Goal: Task Accomplishment & Management: Complete application form

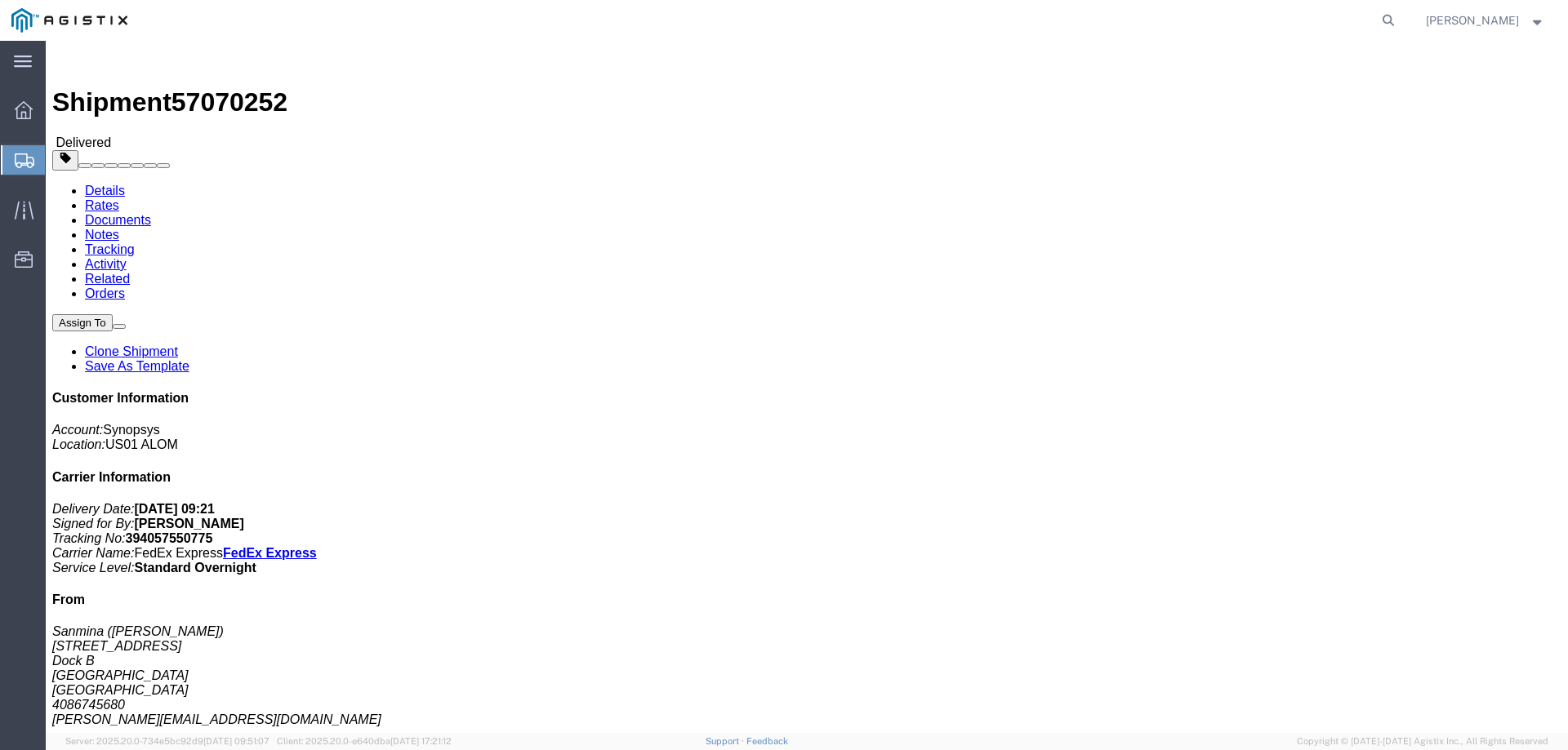
click at [0, 0] on span "Create Shipment" at bounding box center [0, 0] width 0 height 0
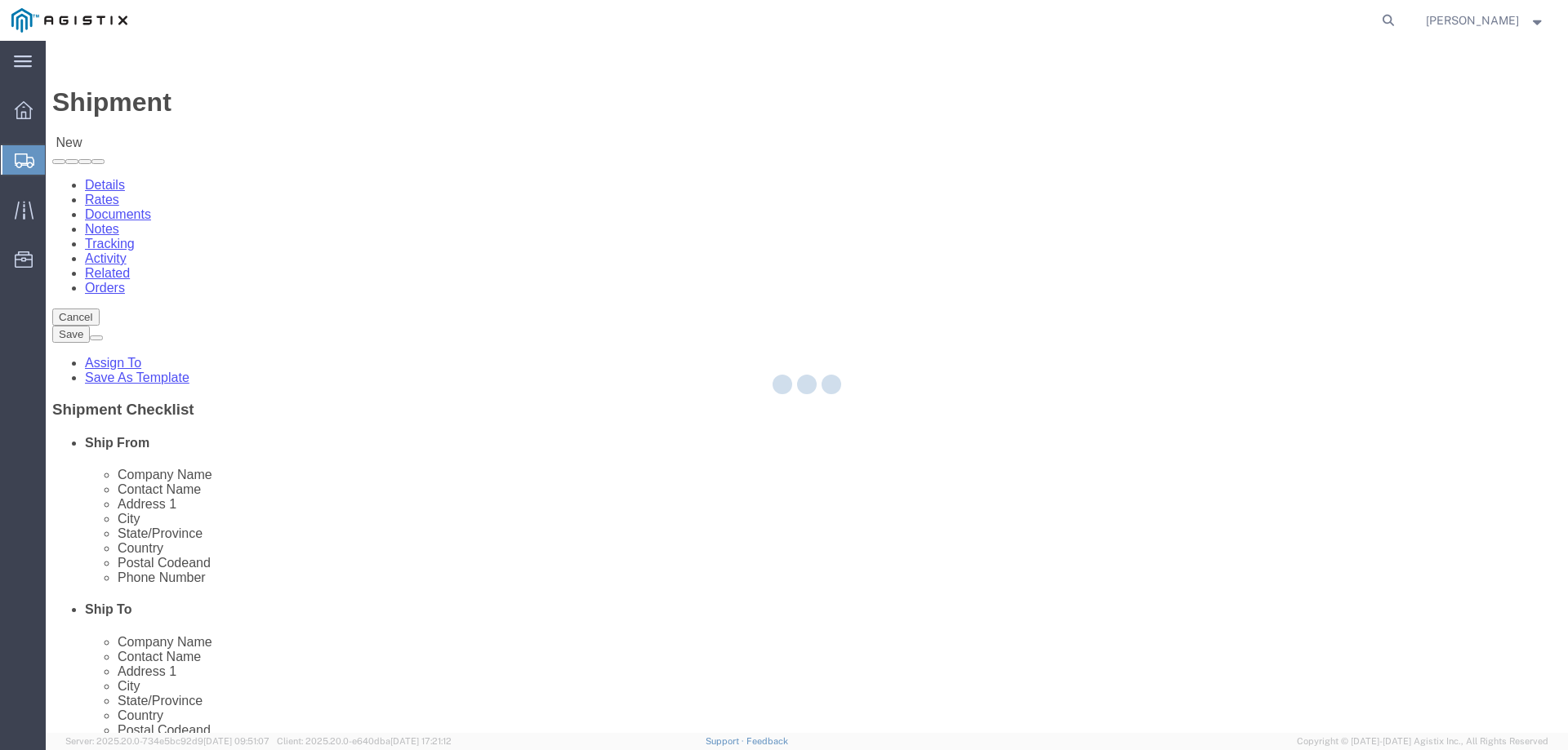
select select
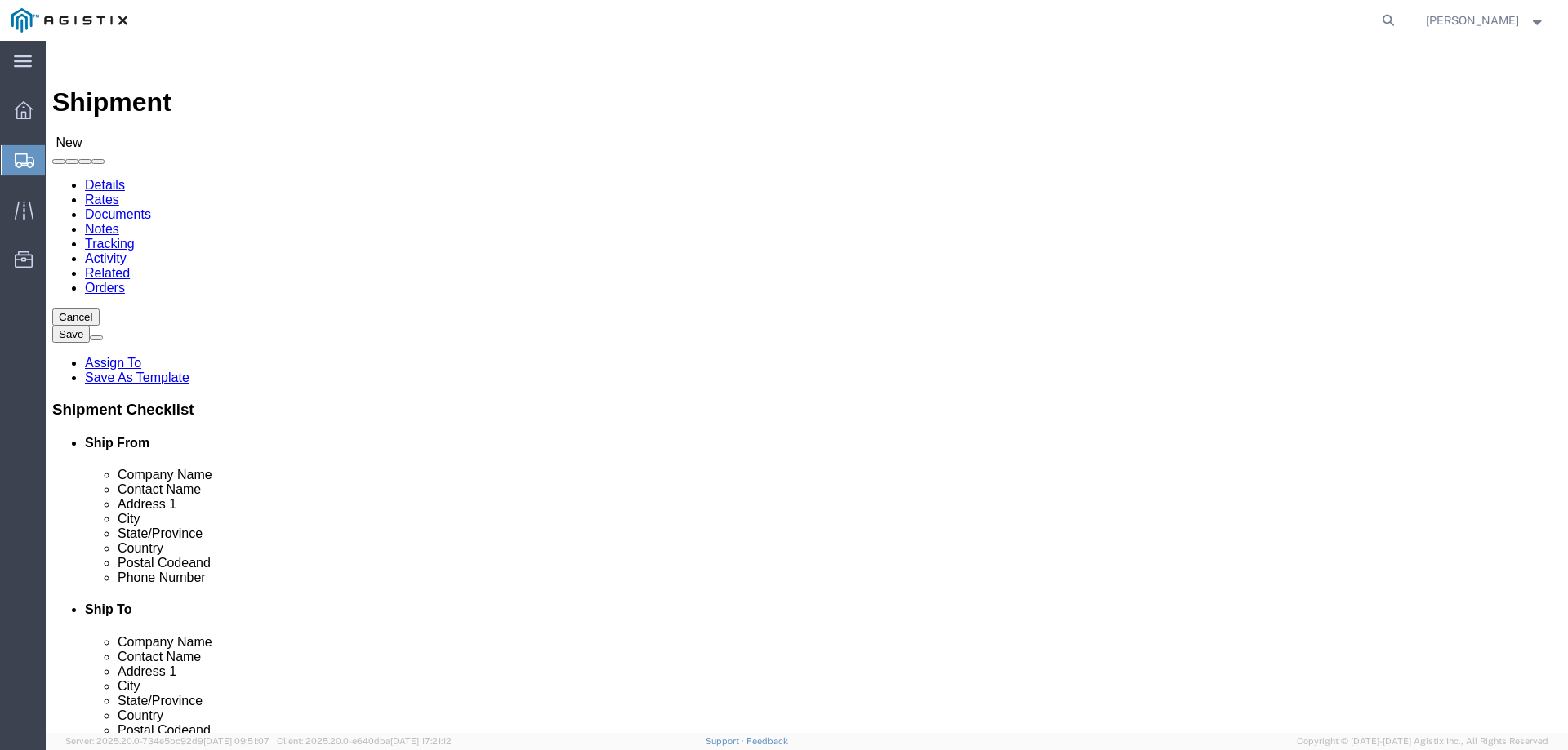
click at [0, 0] on span "Create from Template" at bounding box center [0, 0] width 0 height 0
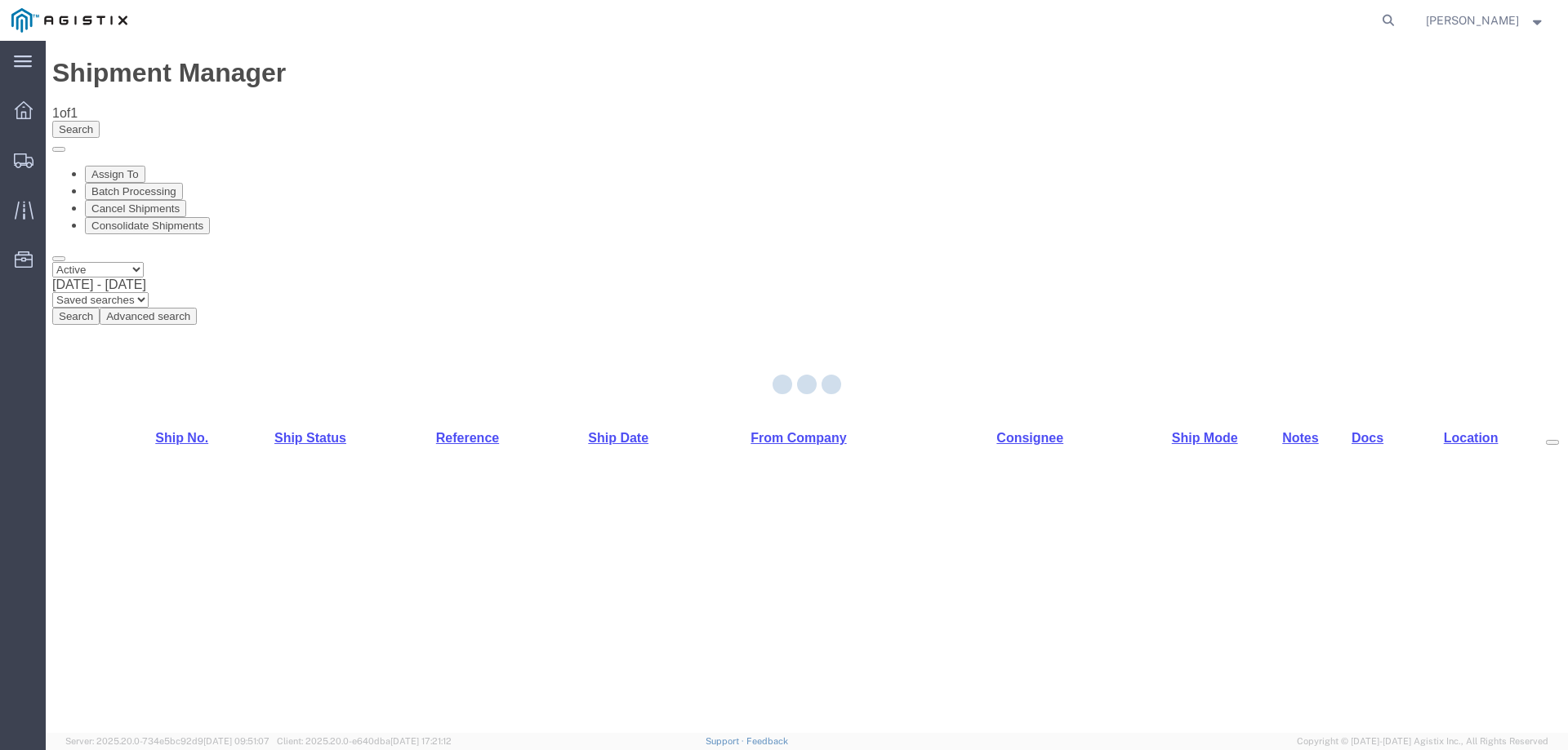
select select "70111"
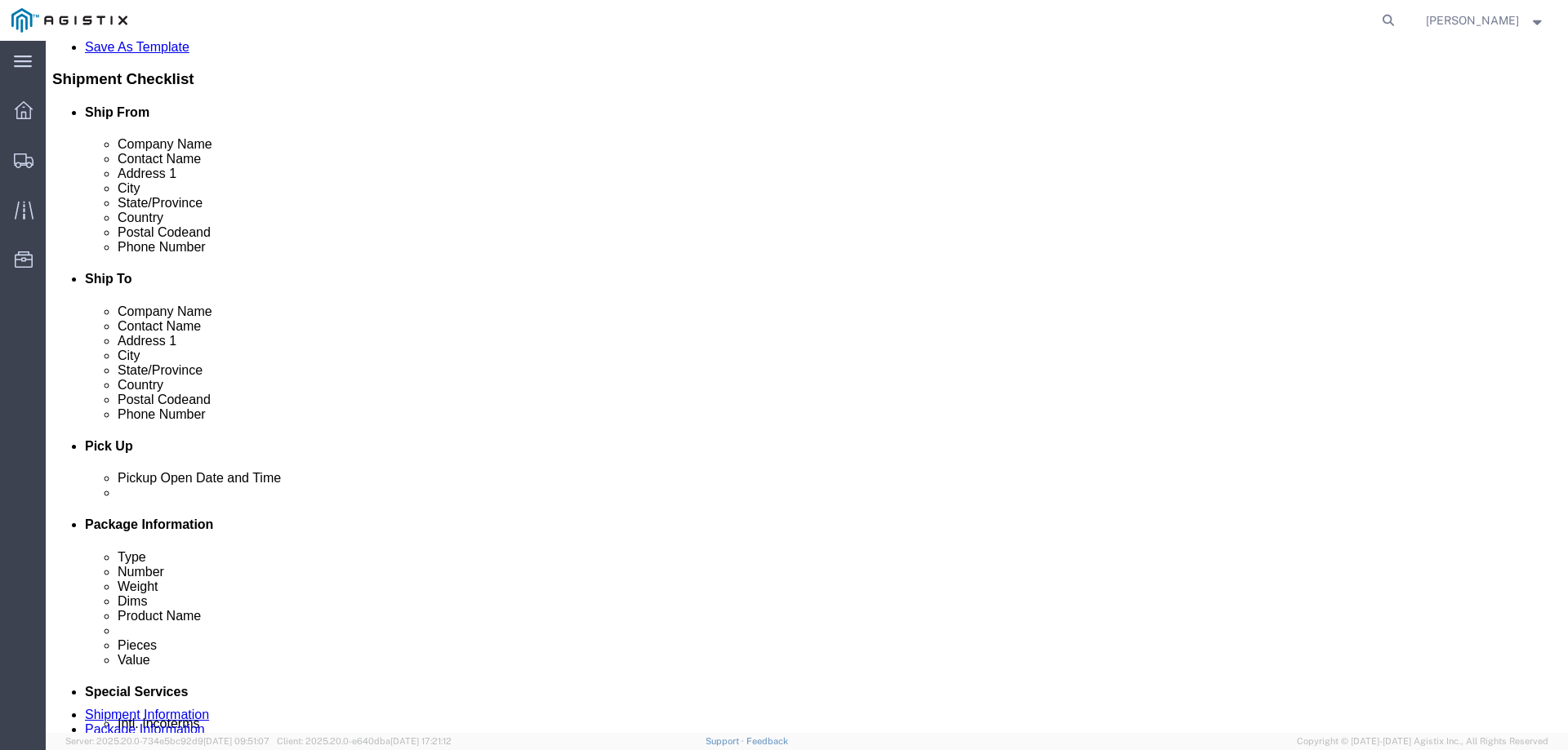
scroll to position [545, 0]
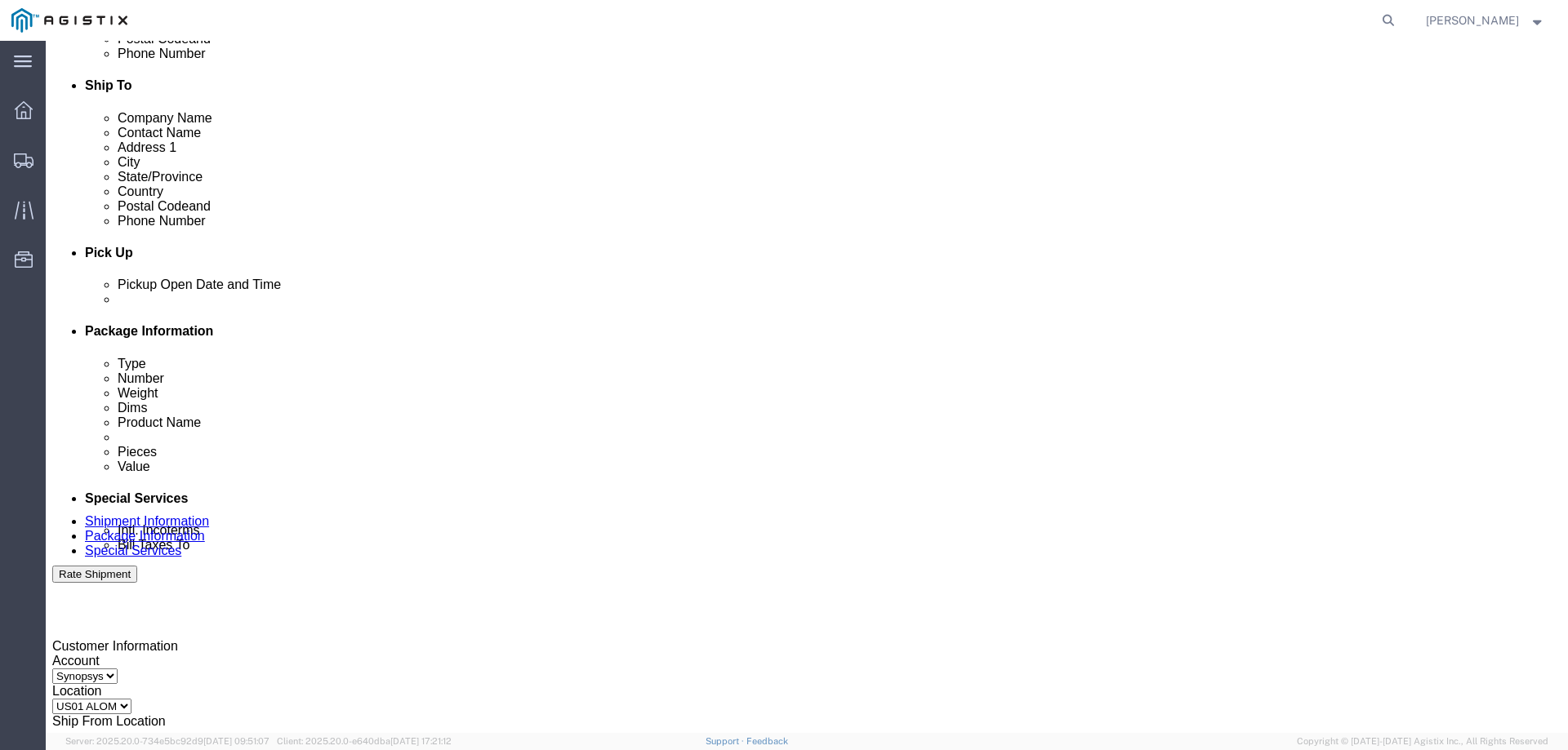
click div "Delivery Start Date Delivery Start Time Deliver Open Date and Time"
click div
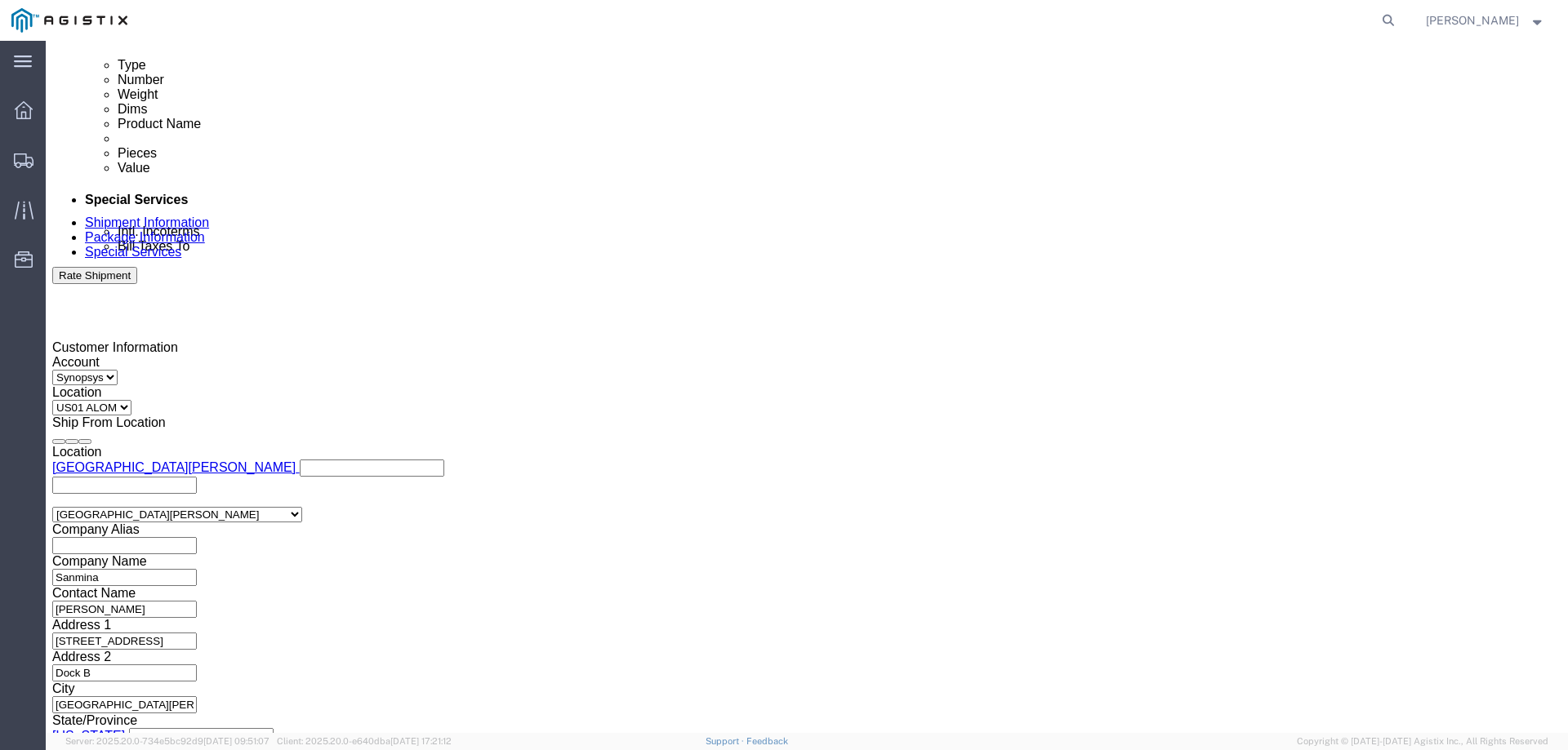
click button "Apply"
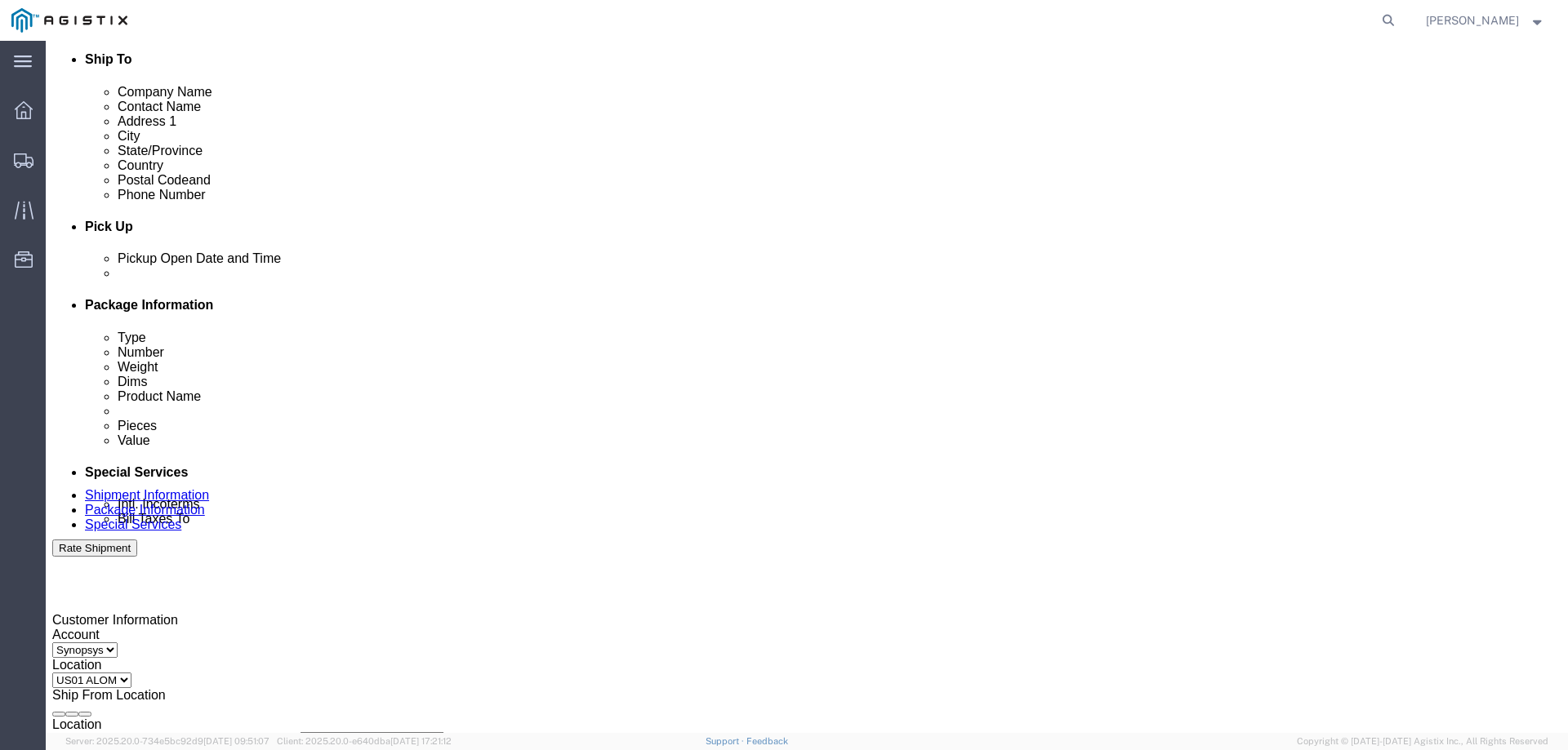
click div
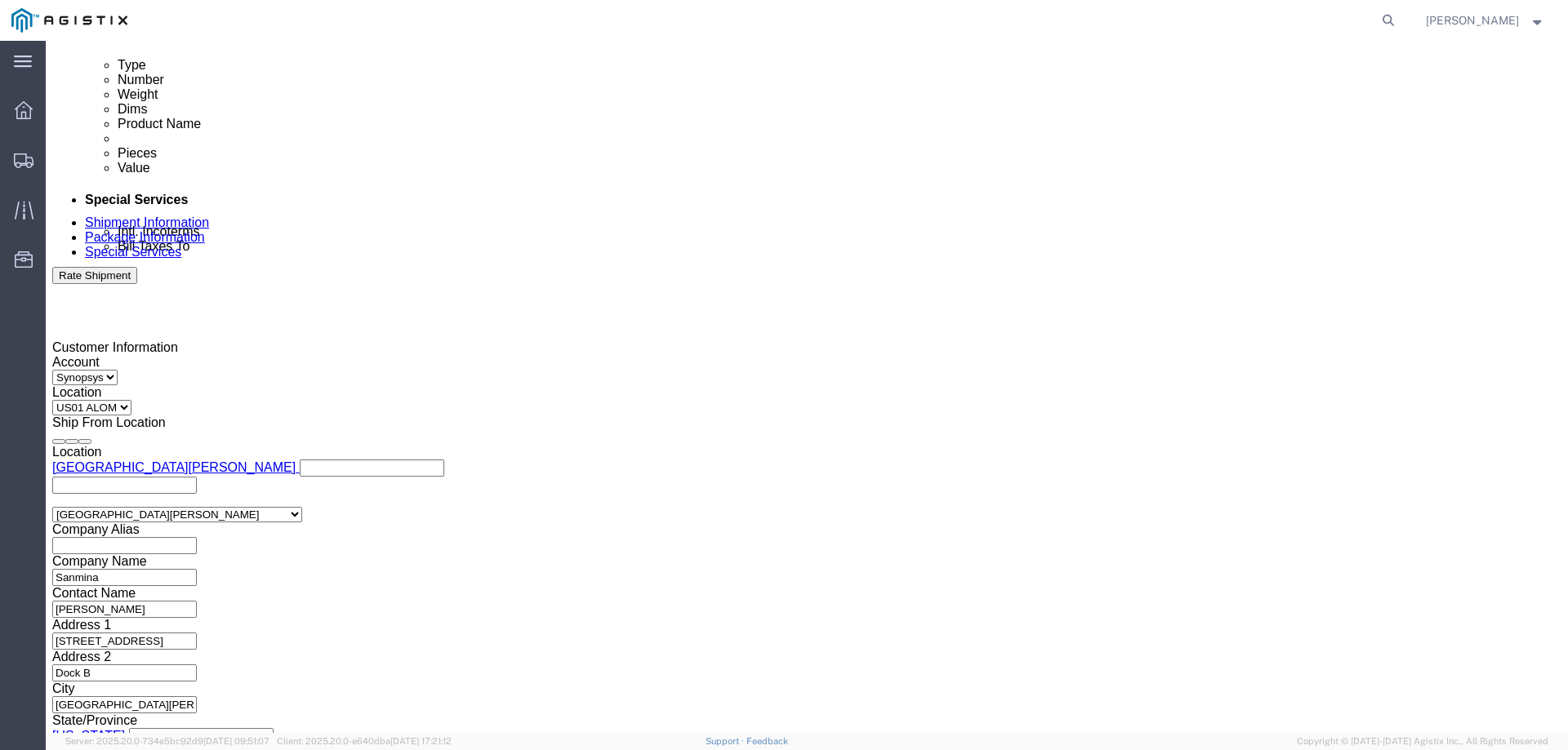
click button "Apply"
drag, startPoint x: 1116, startPoint y: 605, endPoint x: 1118, endPoint y: 614, distance: 9.2
click div "Previous Continue"
click button "Continue"
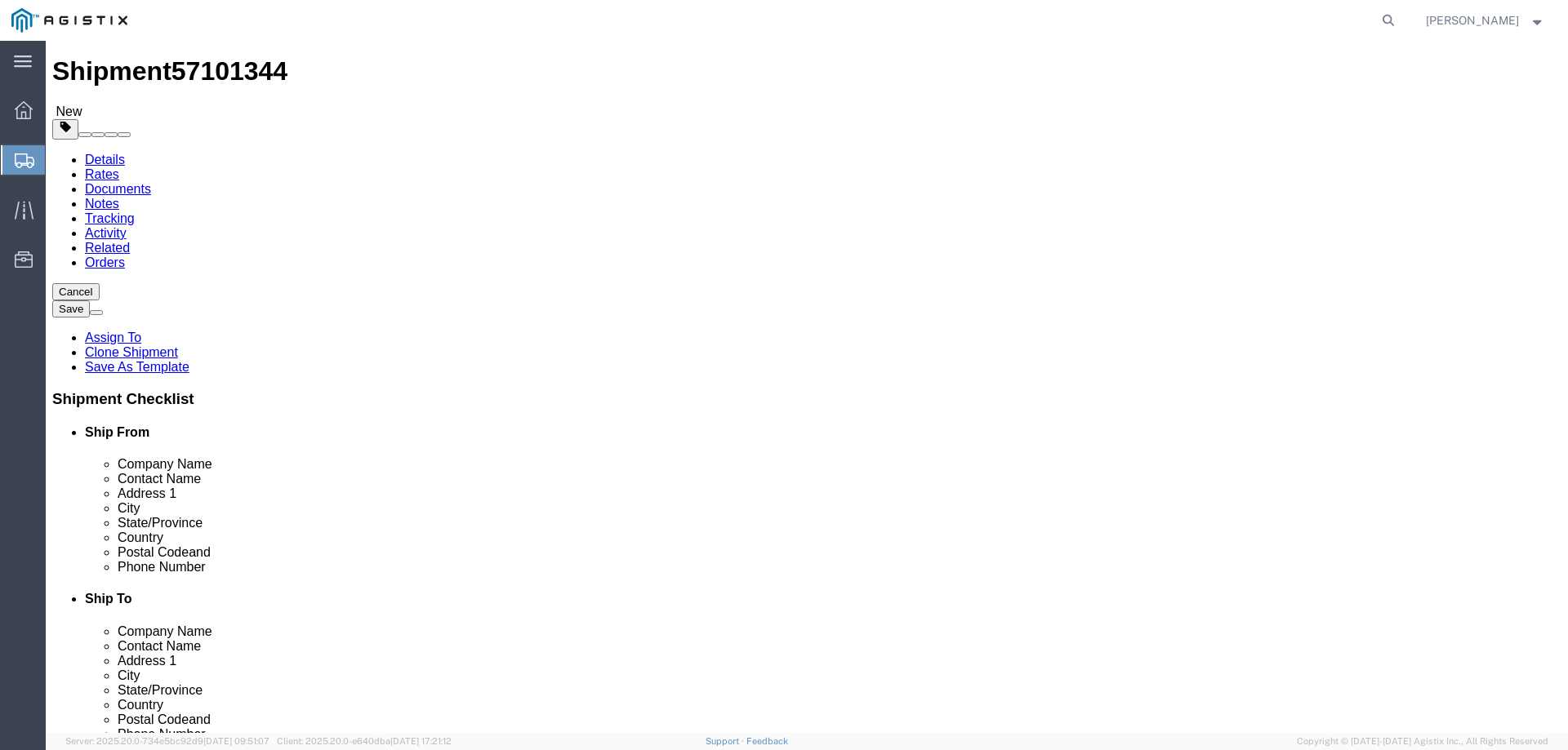
scroll to position [40, 0]
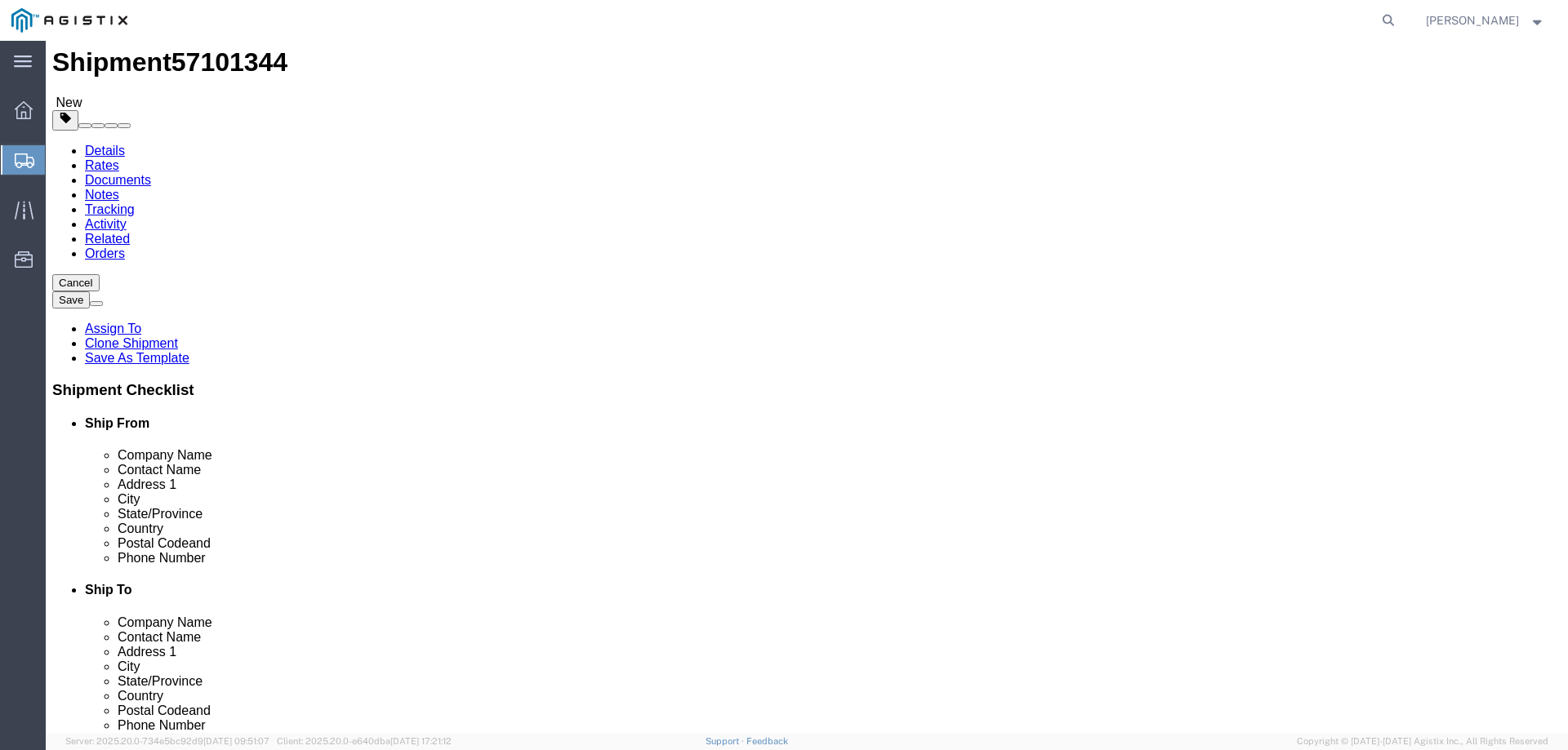
click input "4"
type input "2"
click input "210.00"
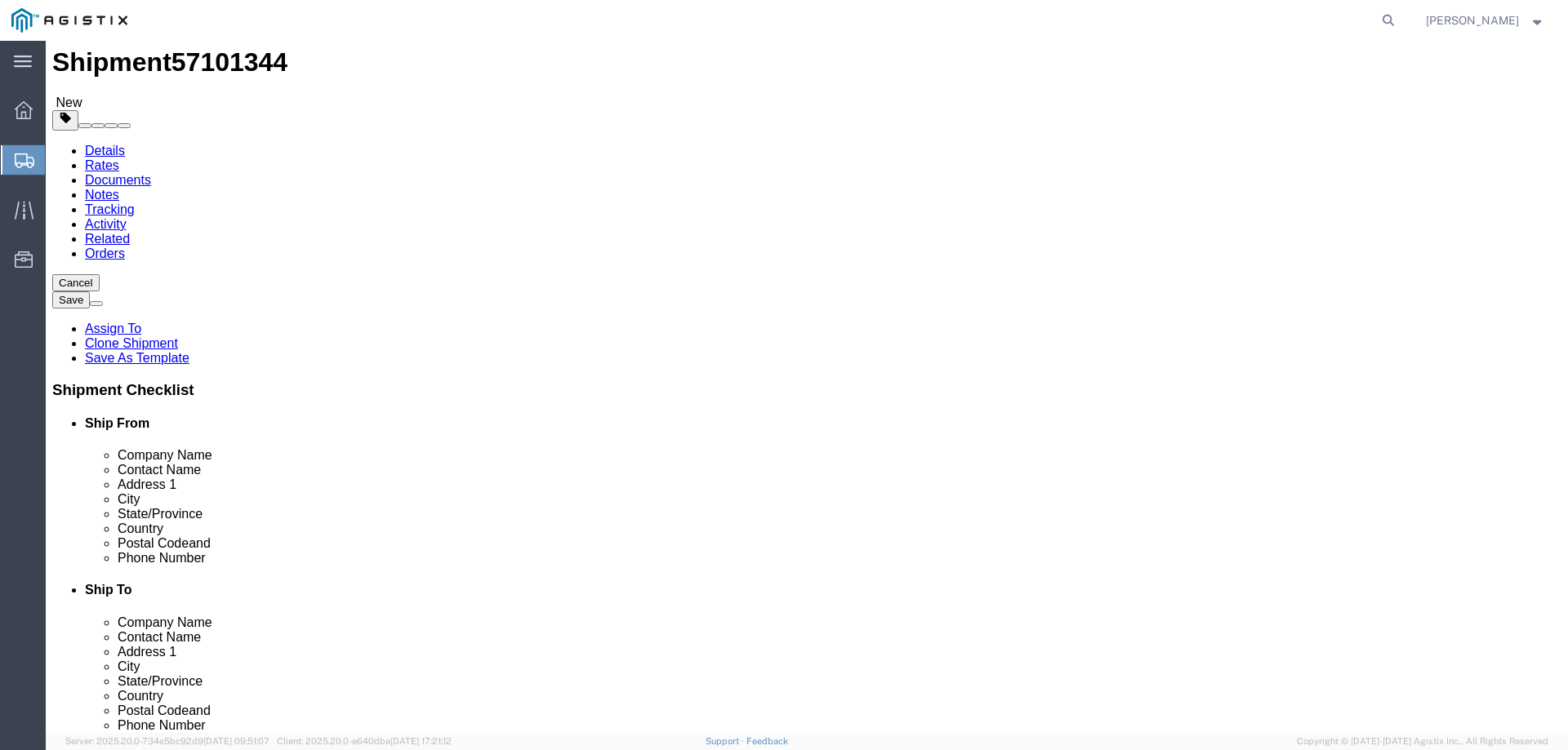
click input "210.00"
type input "110"
click div "1 x Pallet(s) Standard (Not Stackable) Package Type Select Bale(s) Basket(s) Bo…"
click dd "4.00 Each"
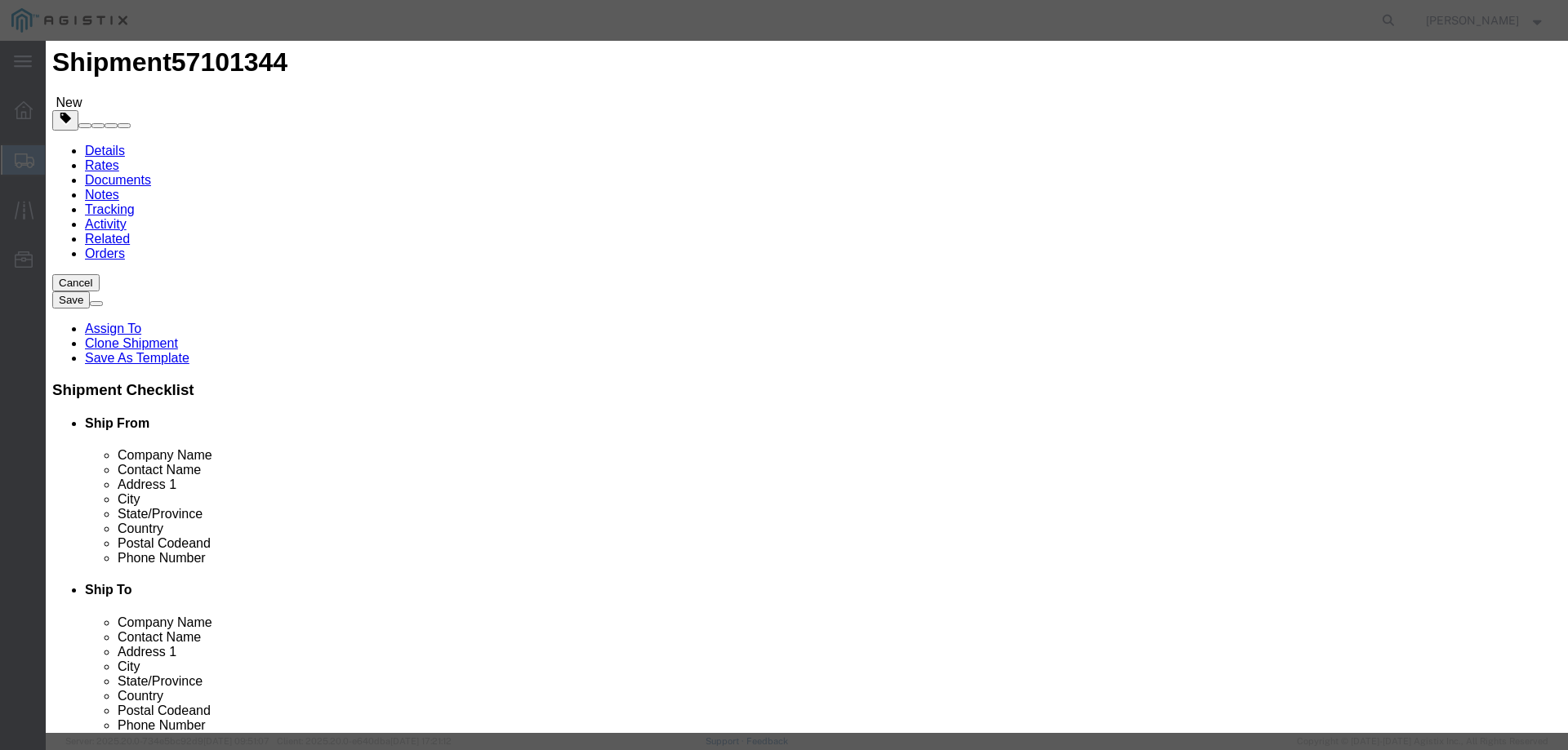
click input "4.00"
type input "2"
type input "0.67"
click div "Commodity library"
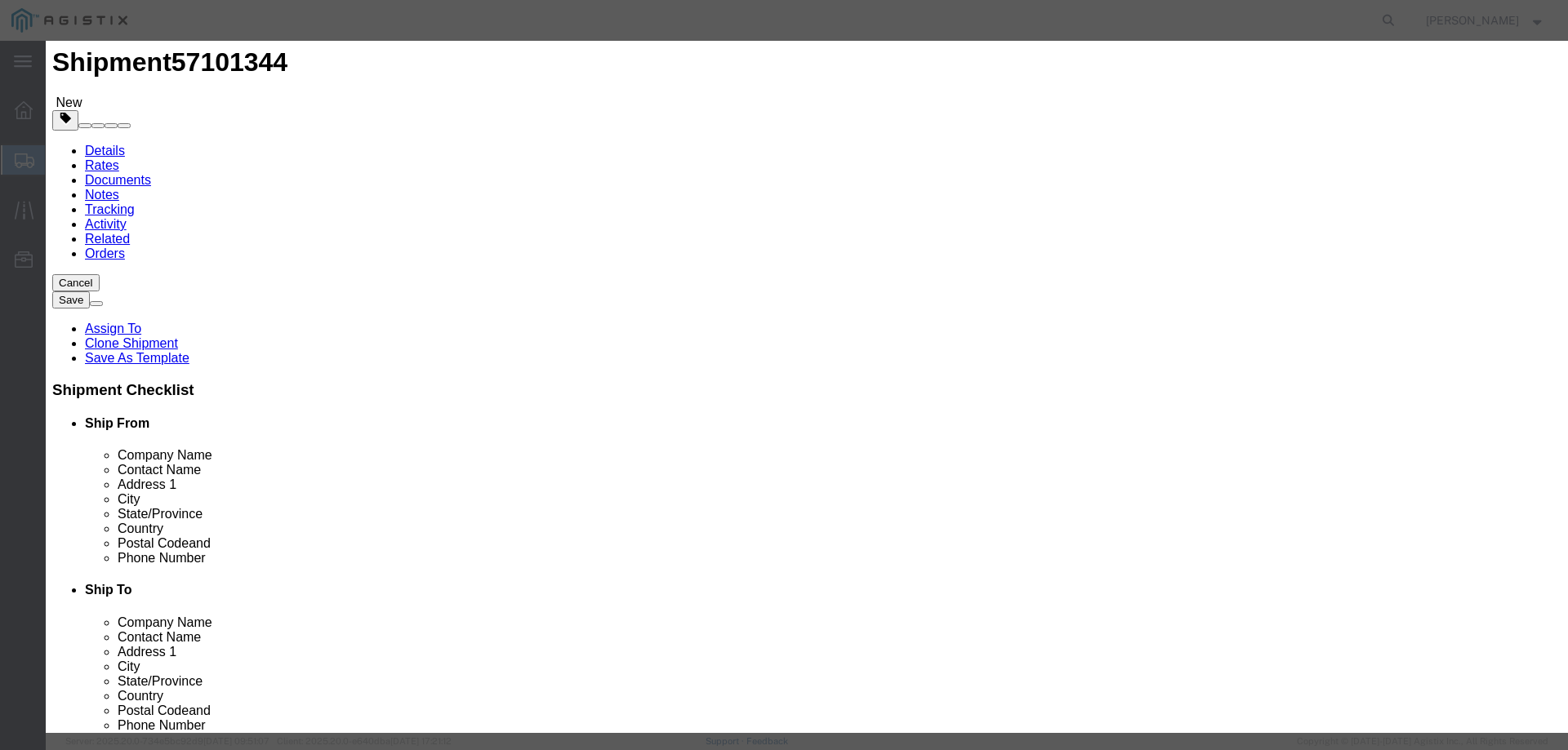
click textarea "A4 RMAs QTY 4"
type textarea "A4 RMAs QTY 2"
click div "Commodity library"
drag, startPoint x: 1131, startPoint y: 237, endPoint x: 1009, endPoint y: 241, distance: 122.1
click input "E113388, E076055, E090573, E101134"
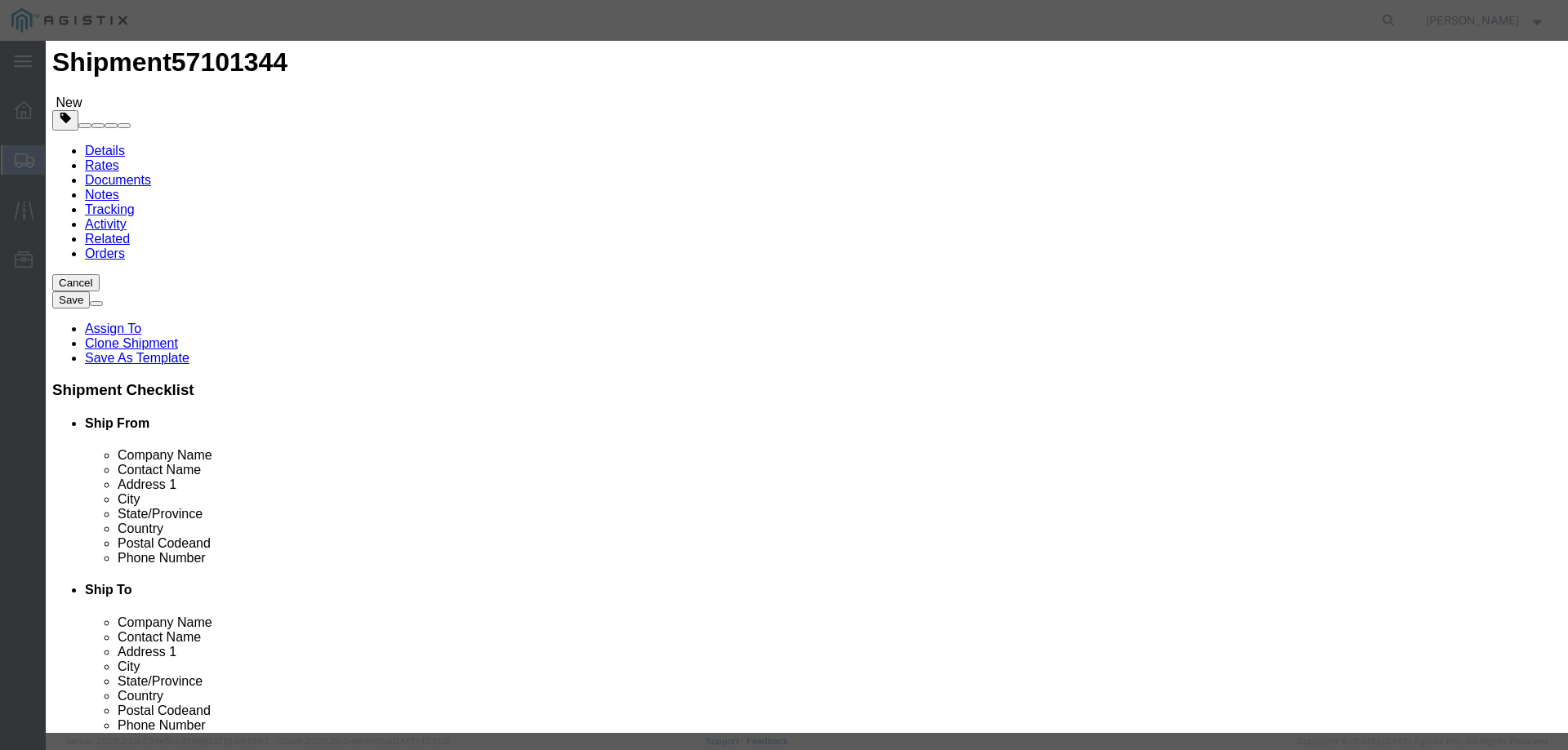
click input "E113388, E076055, E090573, E101134"
paste input "054126 and E076050"
type input "E054126 and E076050"
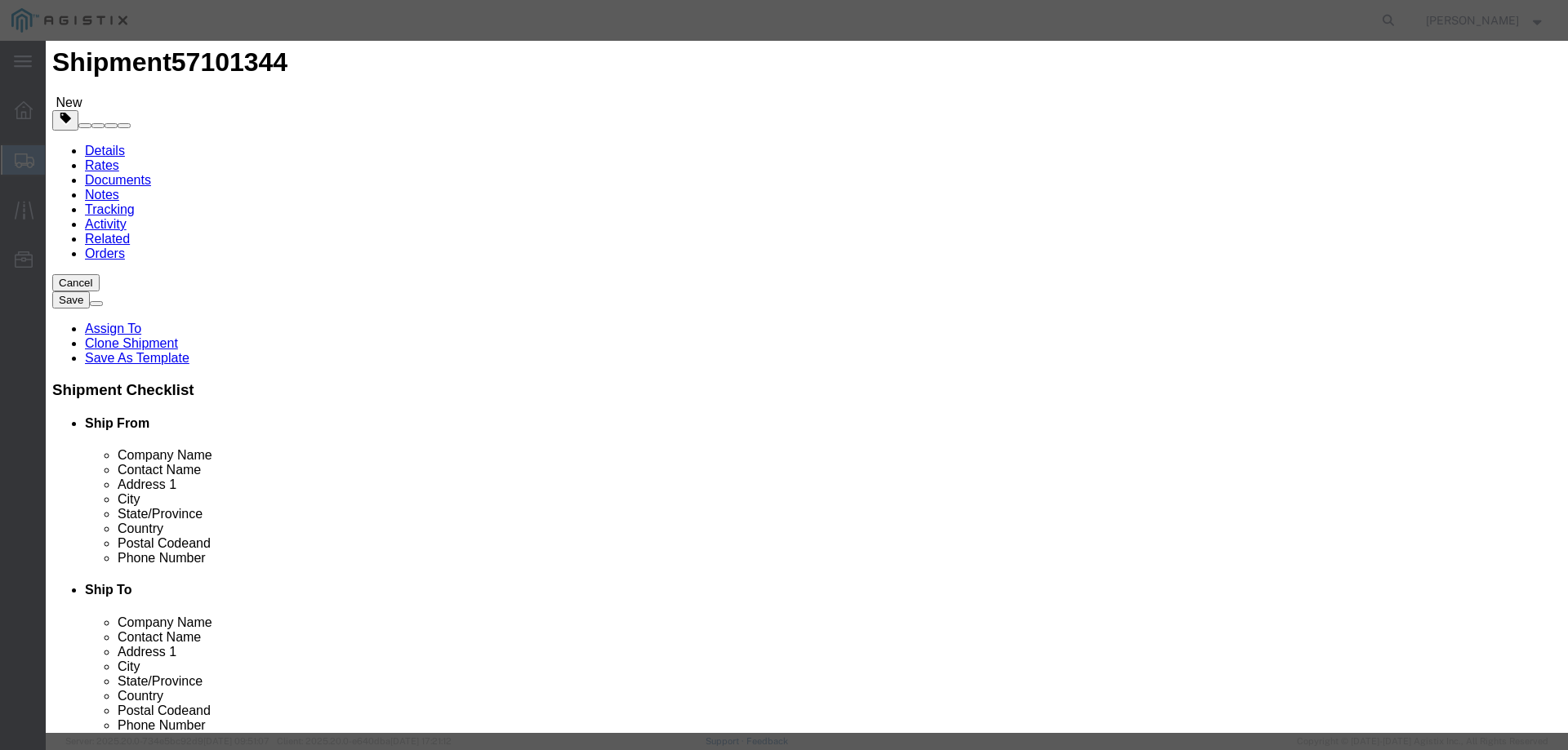
click button "Save & Close"
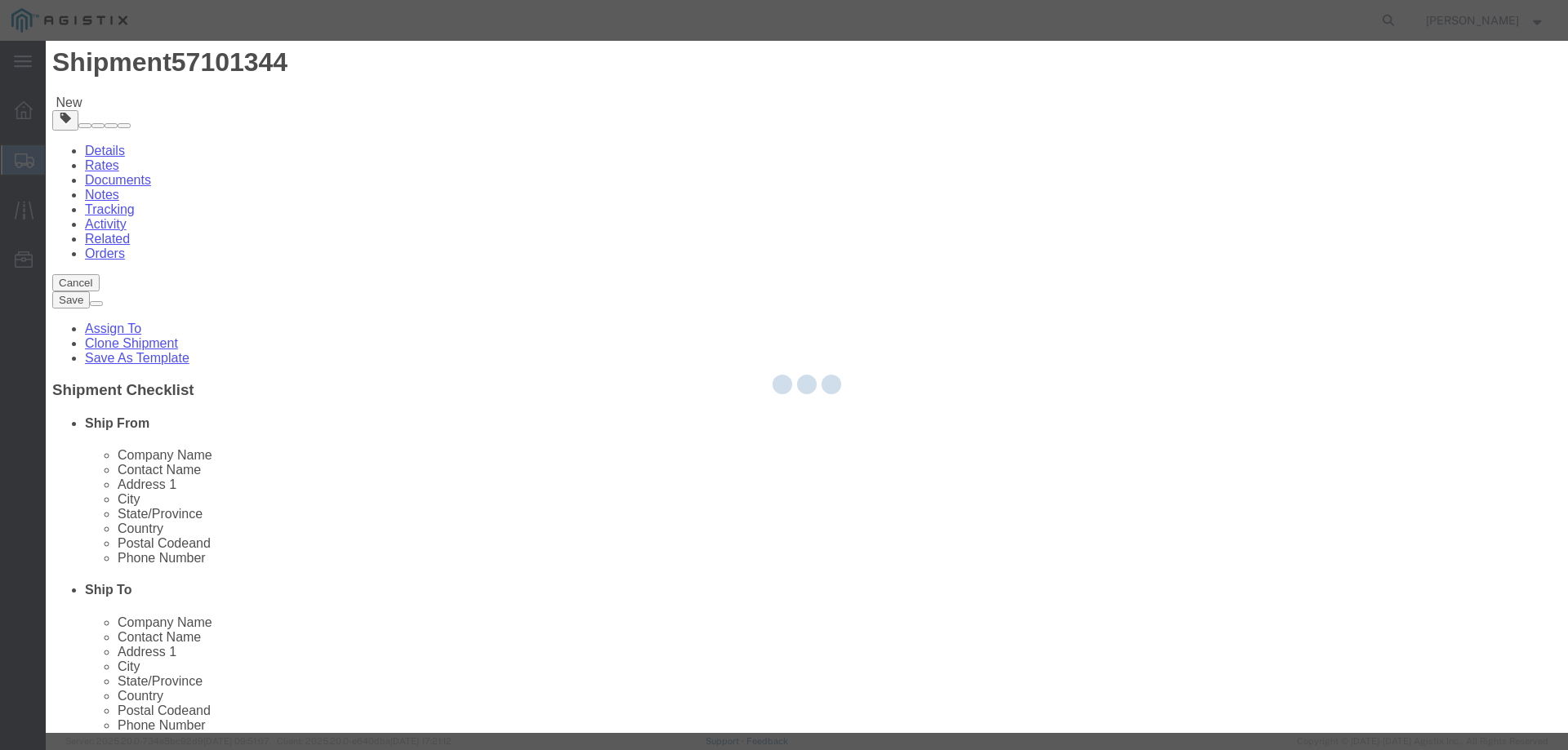
click at [1135, 600] on div at bounding box center [806, 387] width 1522 height 693
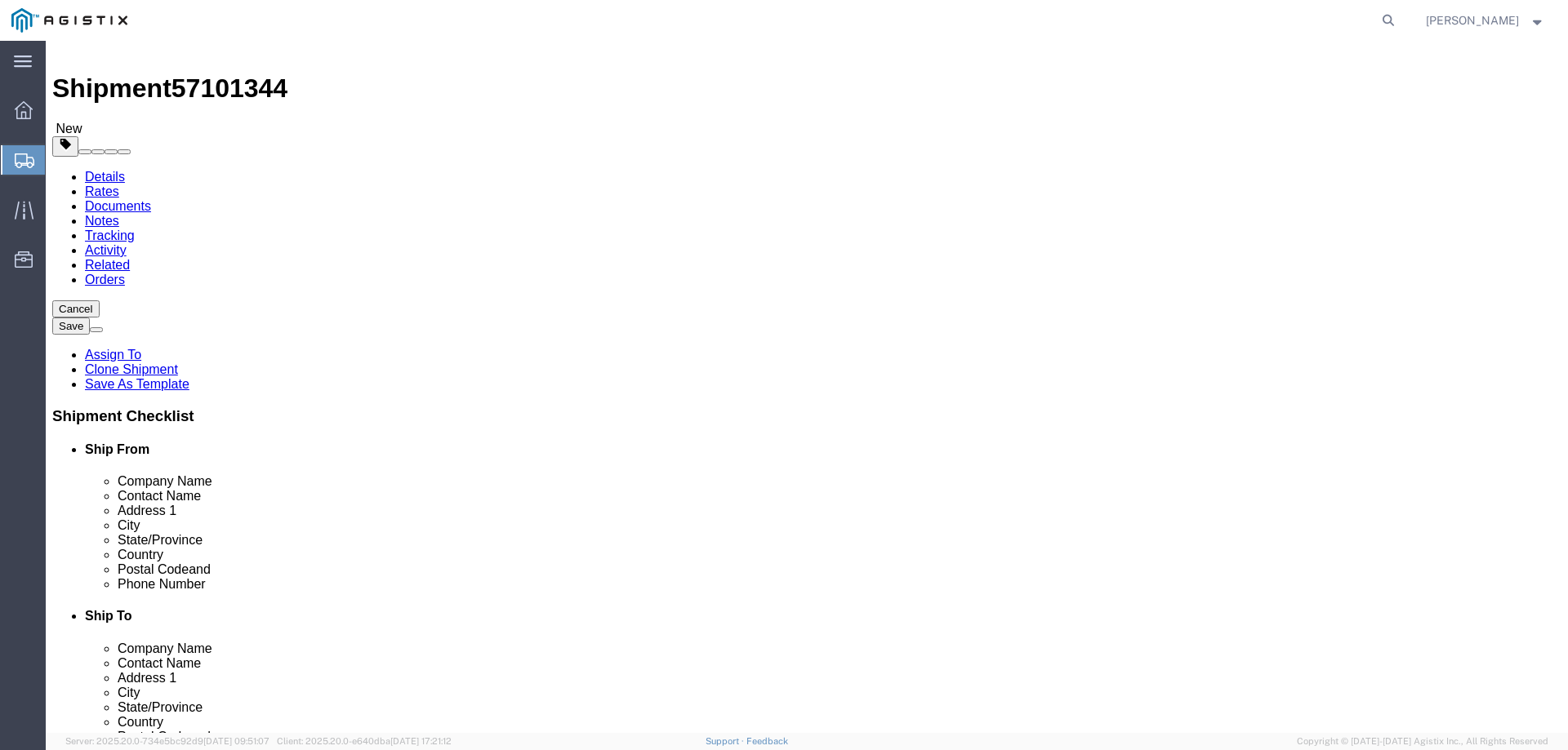
scroll to position [0, 0]
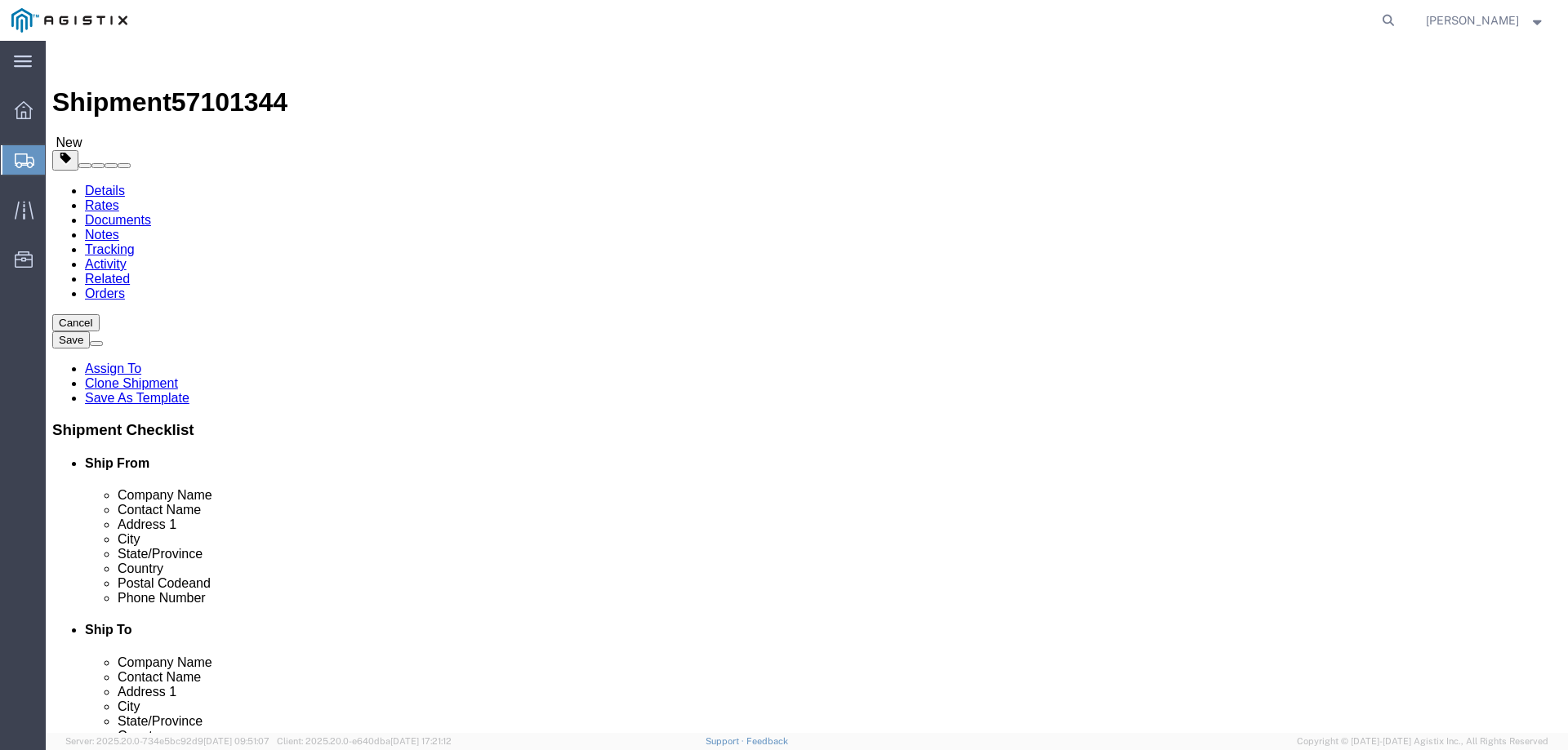
click button "Continue"
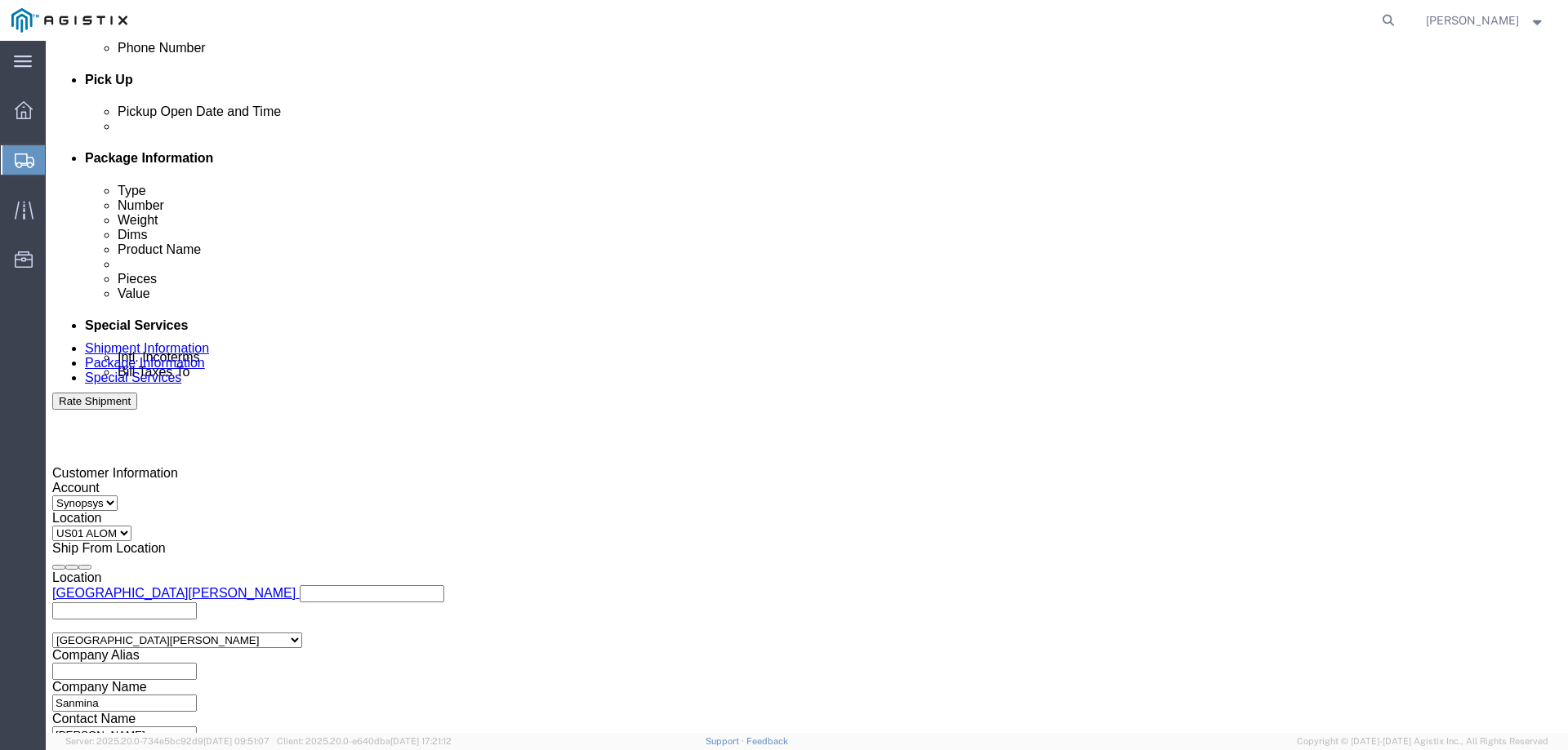
scroll to position [761, 0]
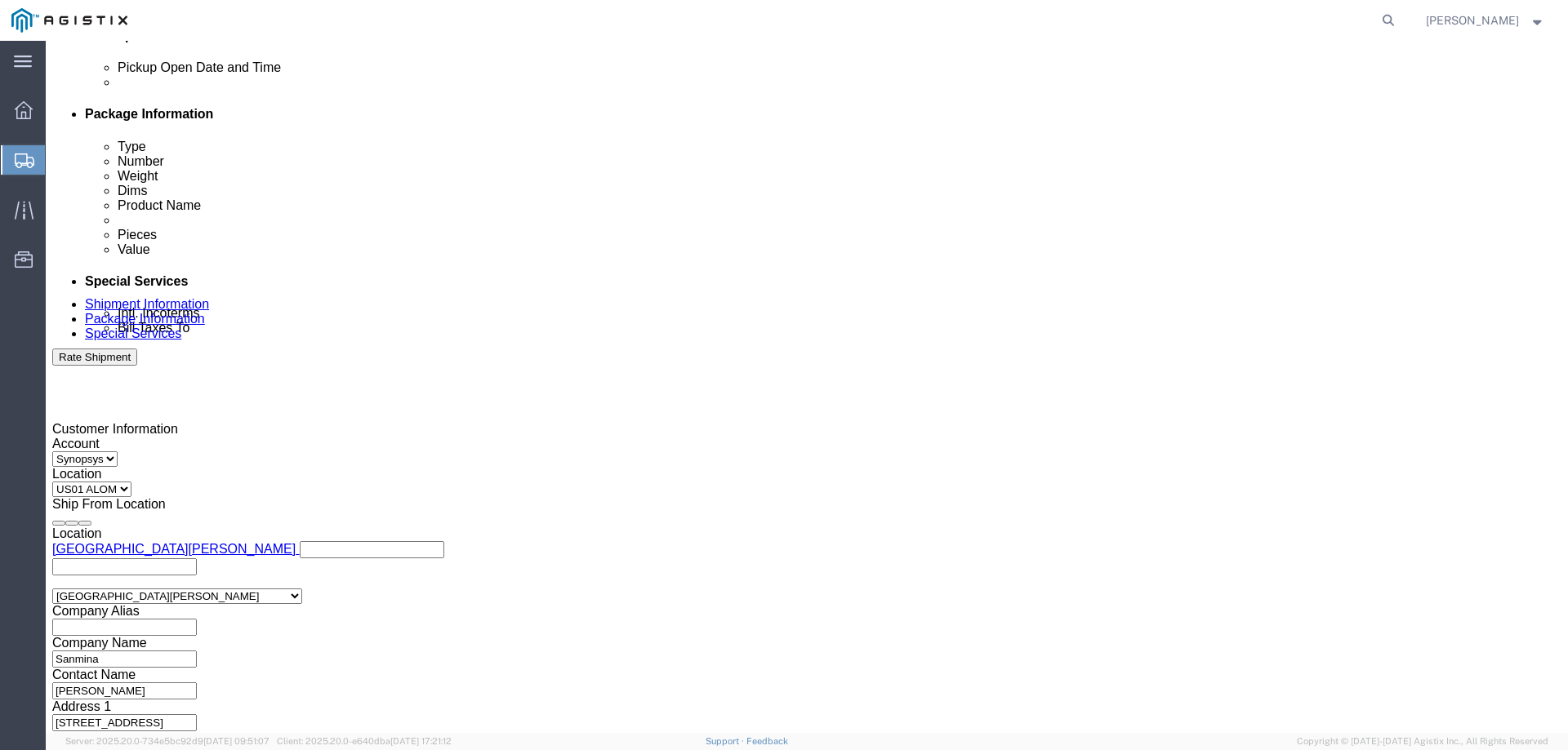
click link
type input "mauro.gonzalez@sanmina.com,synopsys@airgroup.com,lisa.young@synopsys.com,Invent…"
click textarea "RMA units A4"
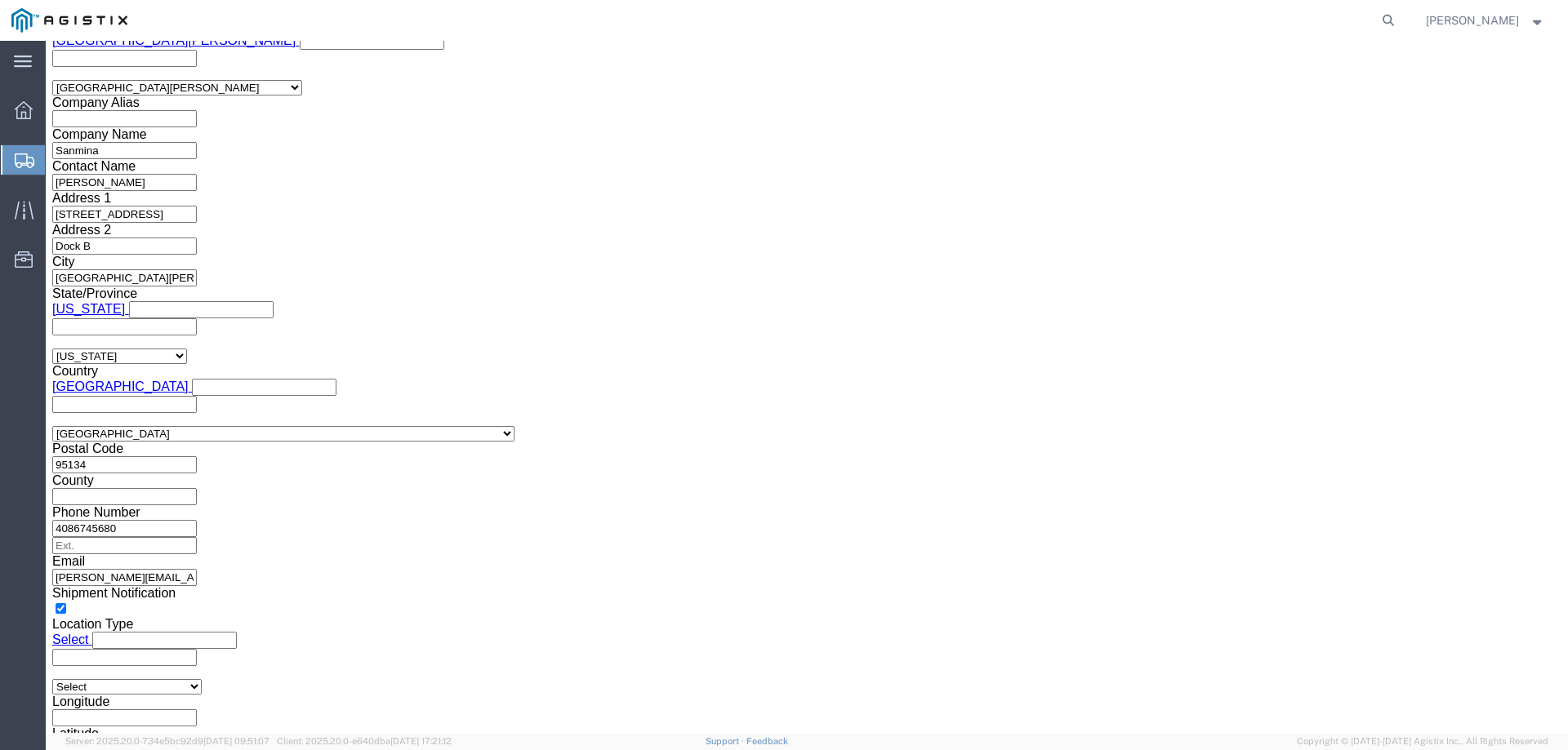
scroll to position [1663, 0]
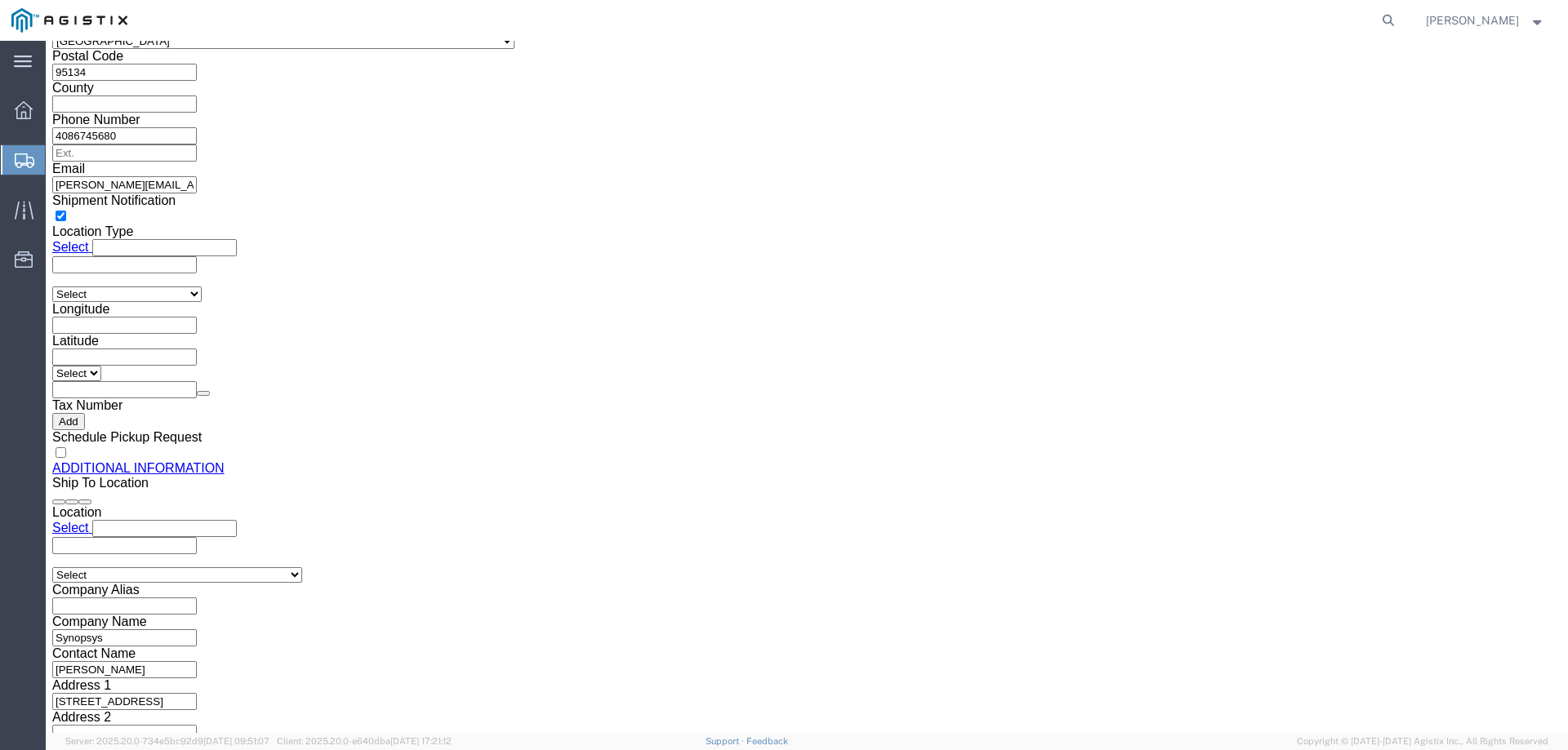
type textarea "RMA units A4 QTY 2"
drag, startPoint x: 1369, startPoint y: 632, endPoint x: 1367, endPoint y: 641, distance: 9.2
click div "Cancel Save Assign To Clone Shipment Save As Template Shipment Checklist Ship F…"
click button "Rate Shipment"
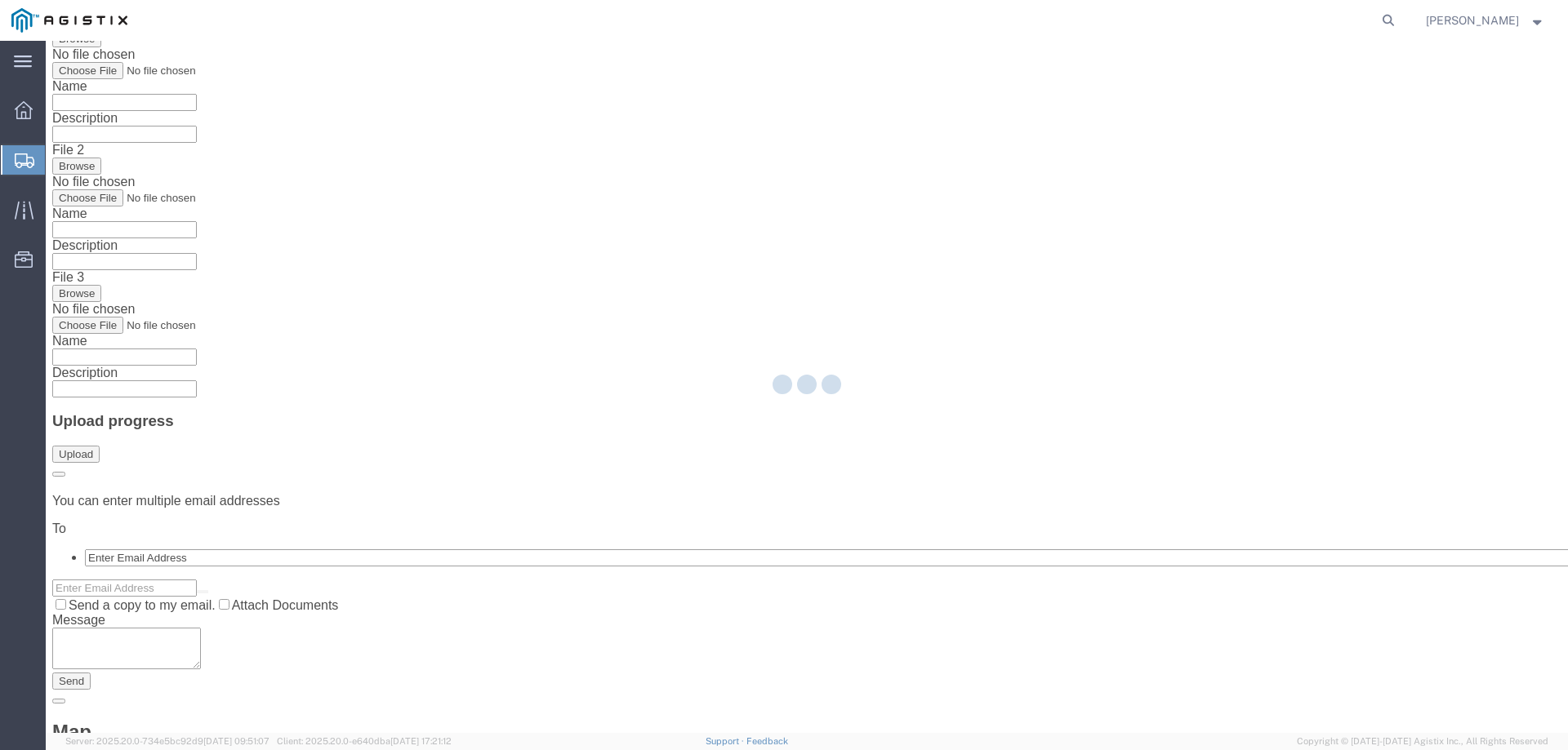
scroll to position [0, 0]
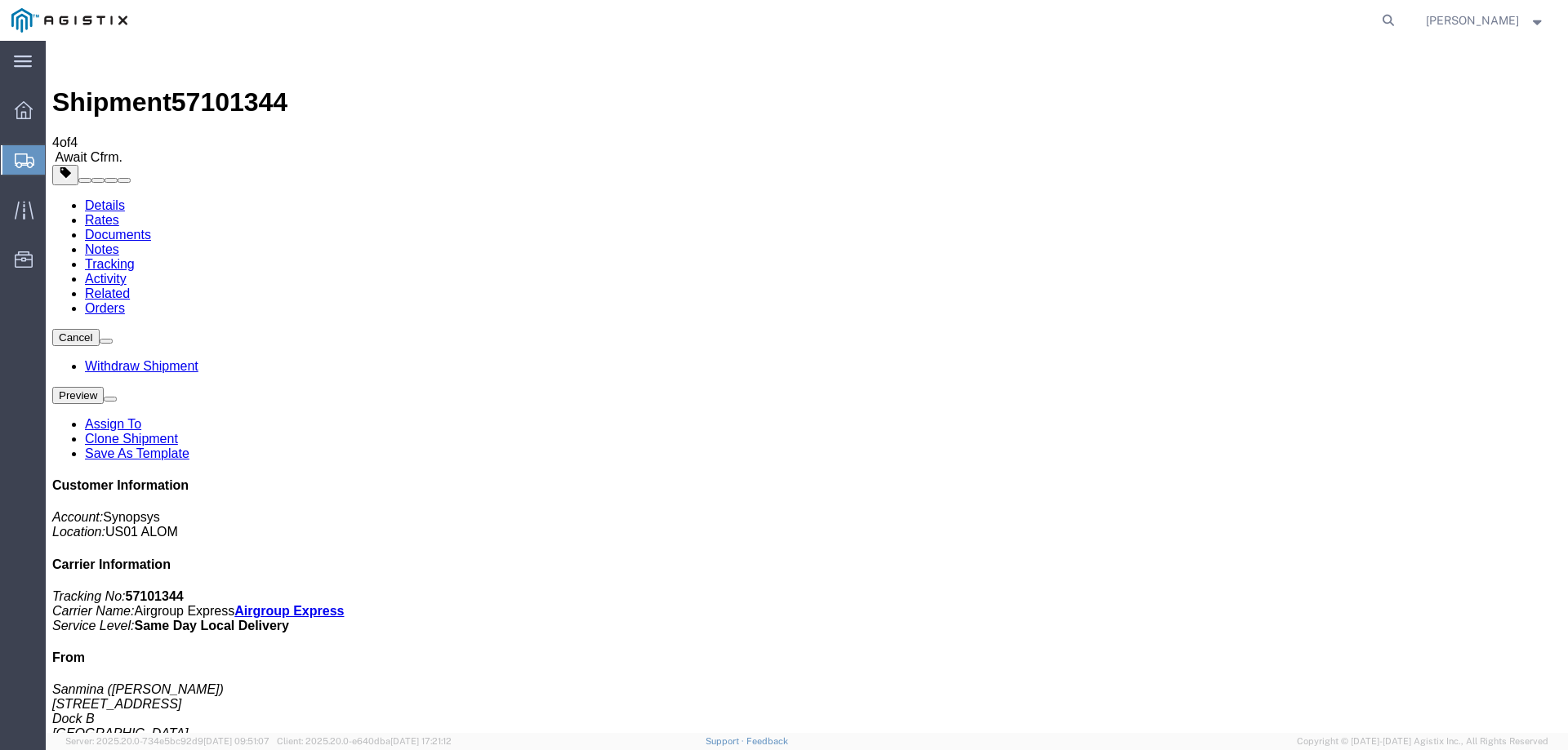
checkbox input "true"
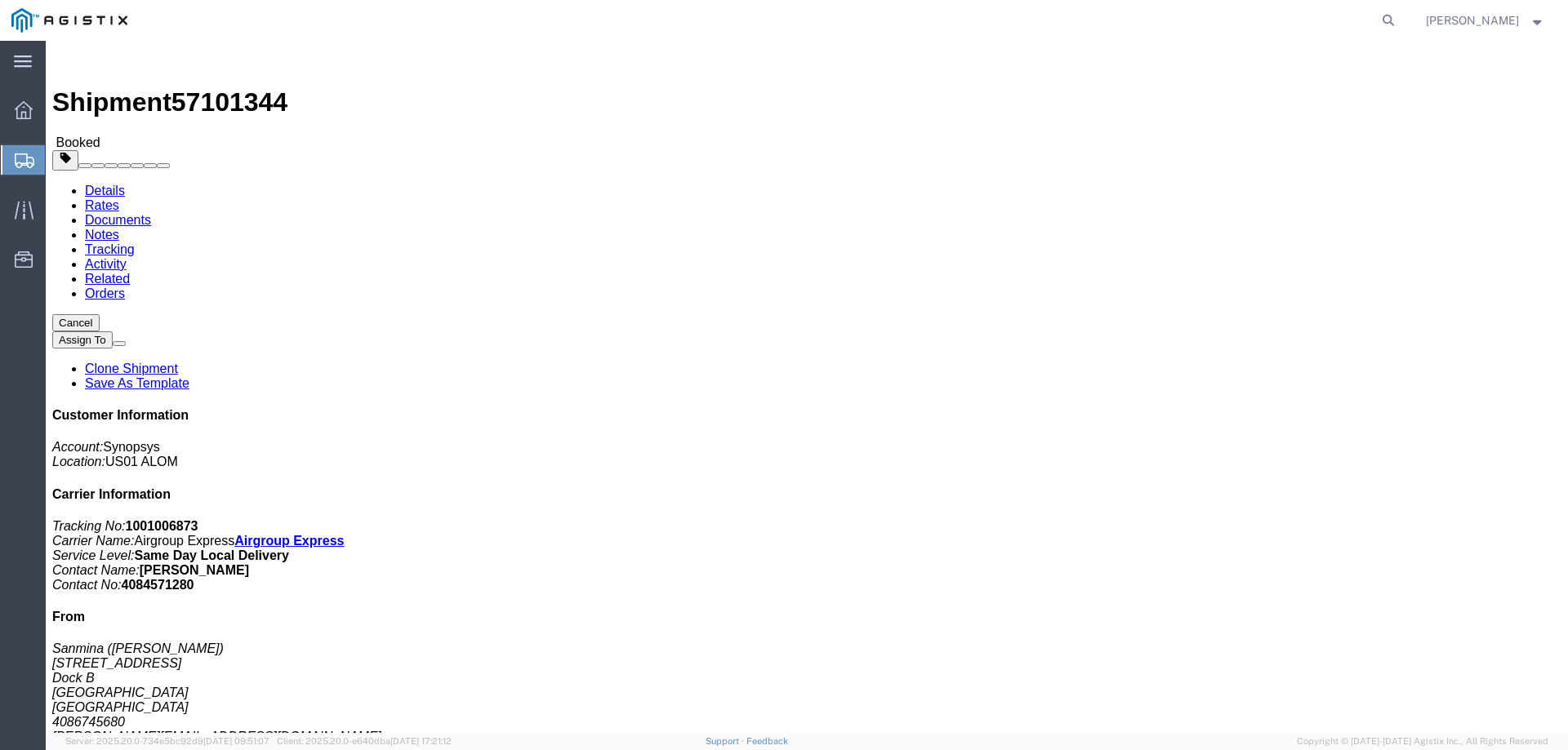
click link "Documents"
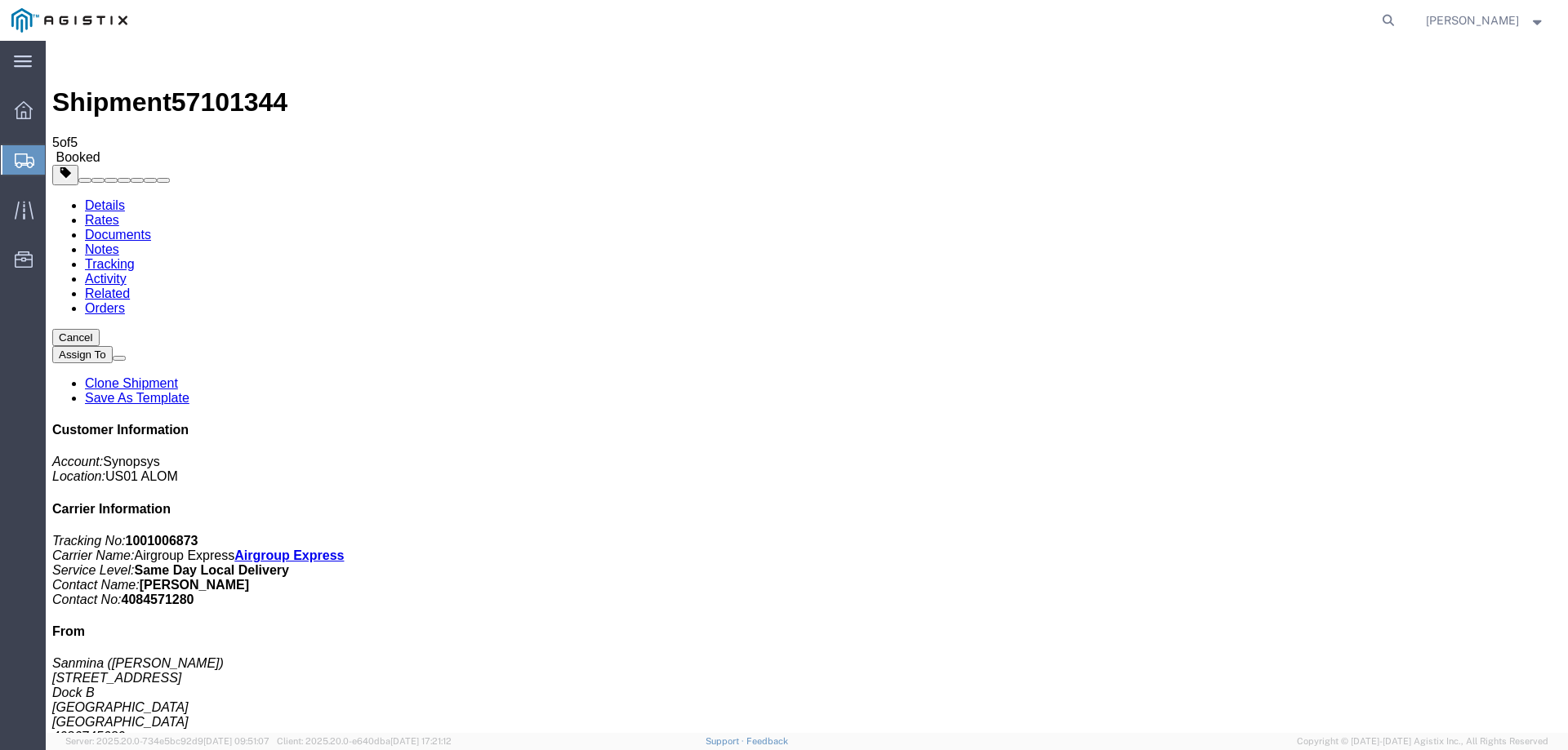
drag, startPoint x: 118, startPoint y: 226, endPoint x: 530, endPoint y: 81, distance: 436.8
